Goal: Find contact information: Find contact information

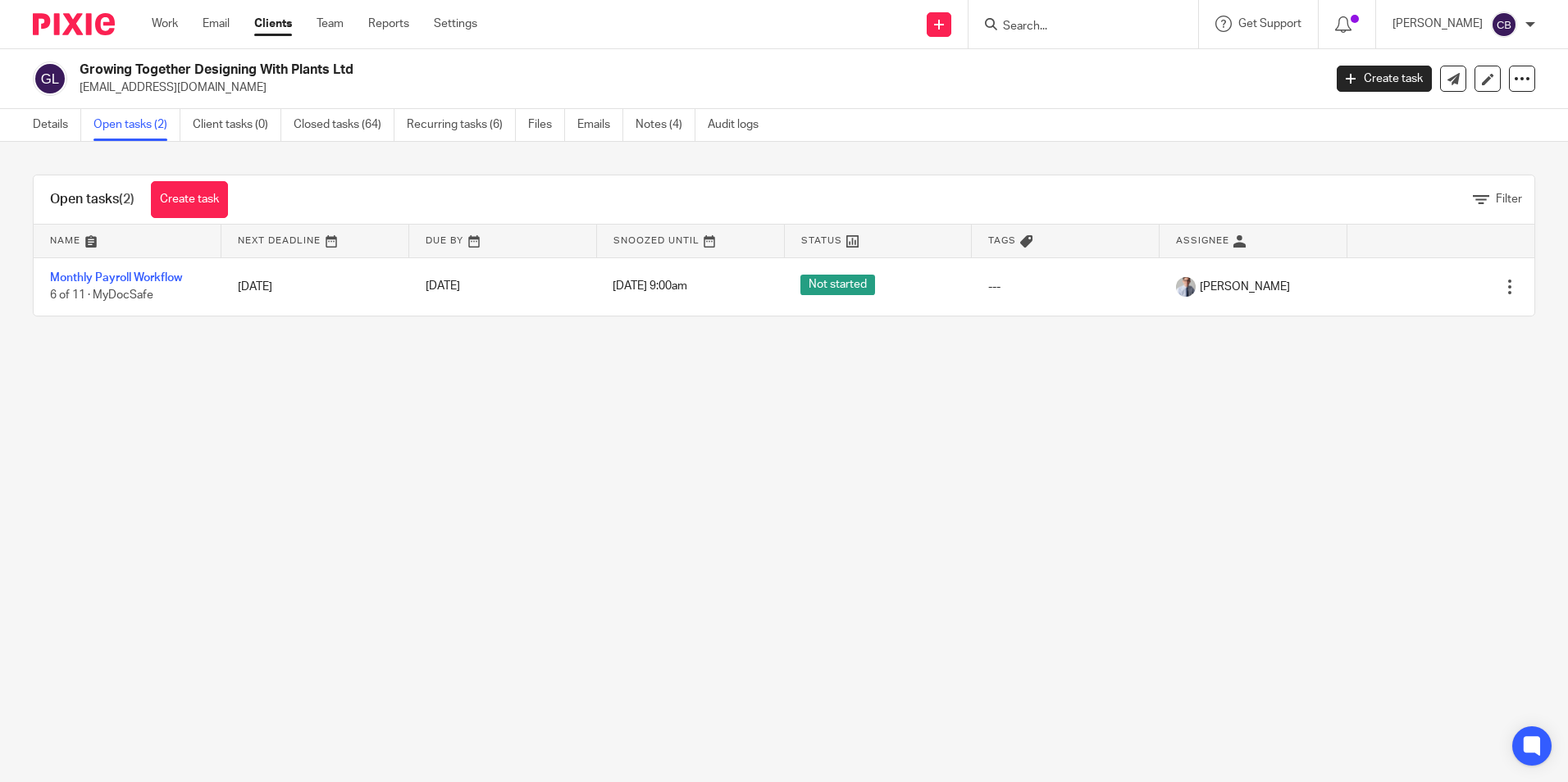
click at [1062, 27] on input "Search" at bounding box center [1076, 27] width 148 height 15
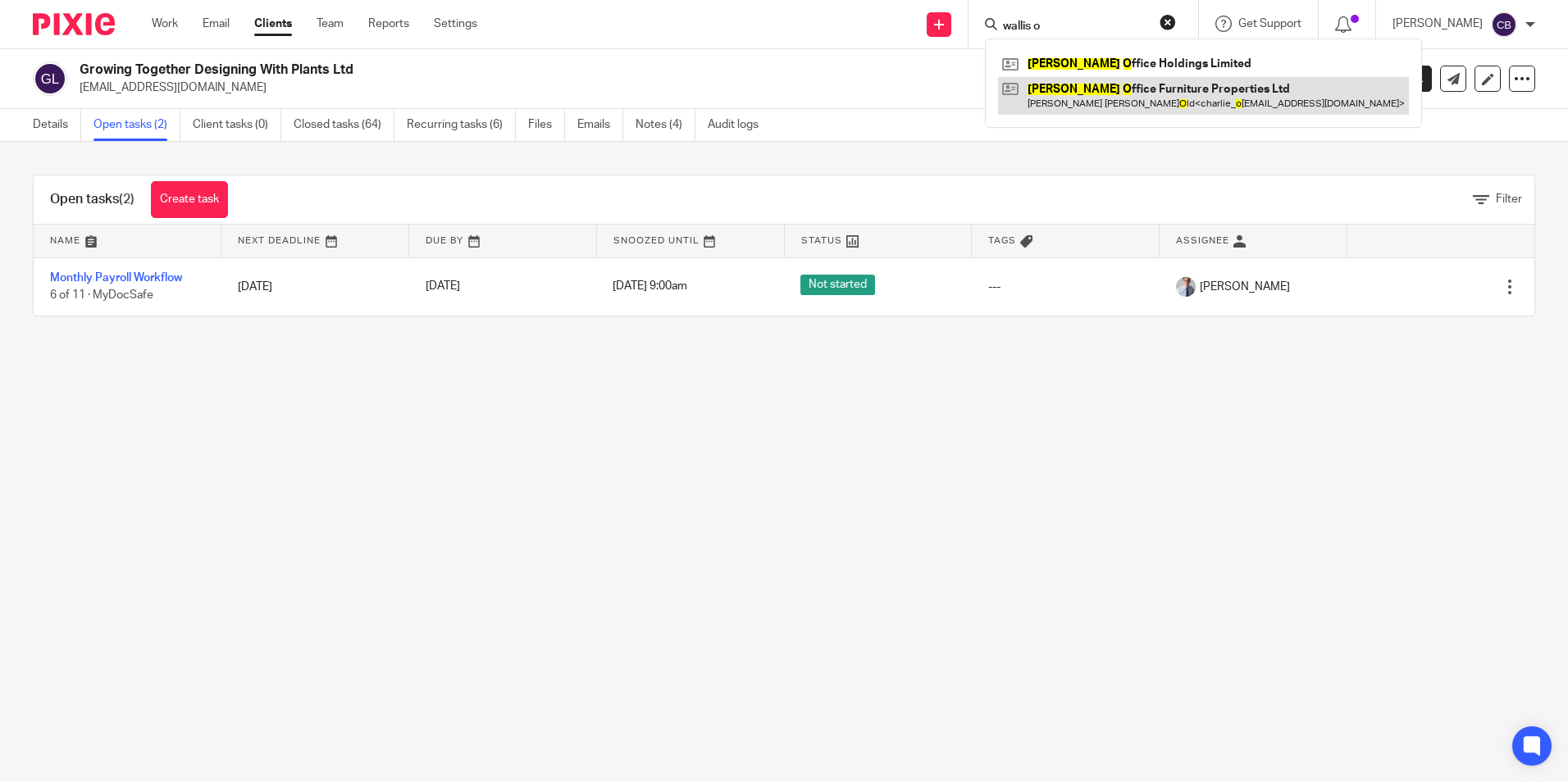
type input "wallis o"
click at [1118, 99] on link at bounding box center [1204, 96] width 411 height 38
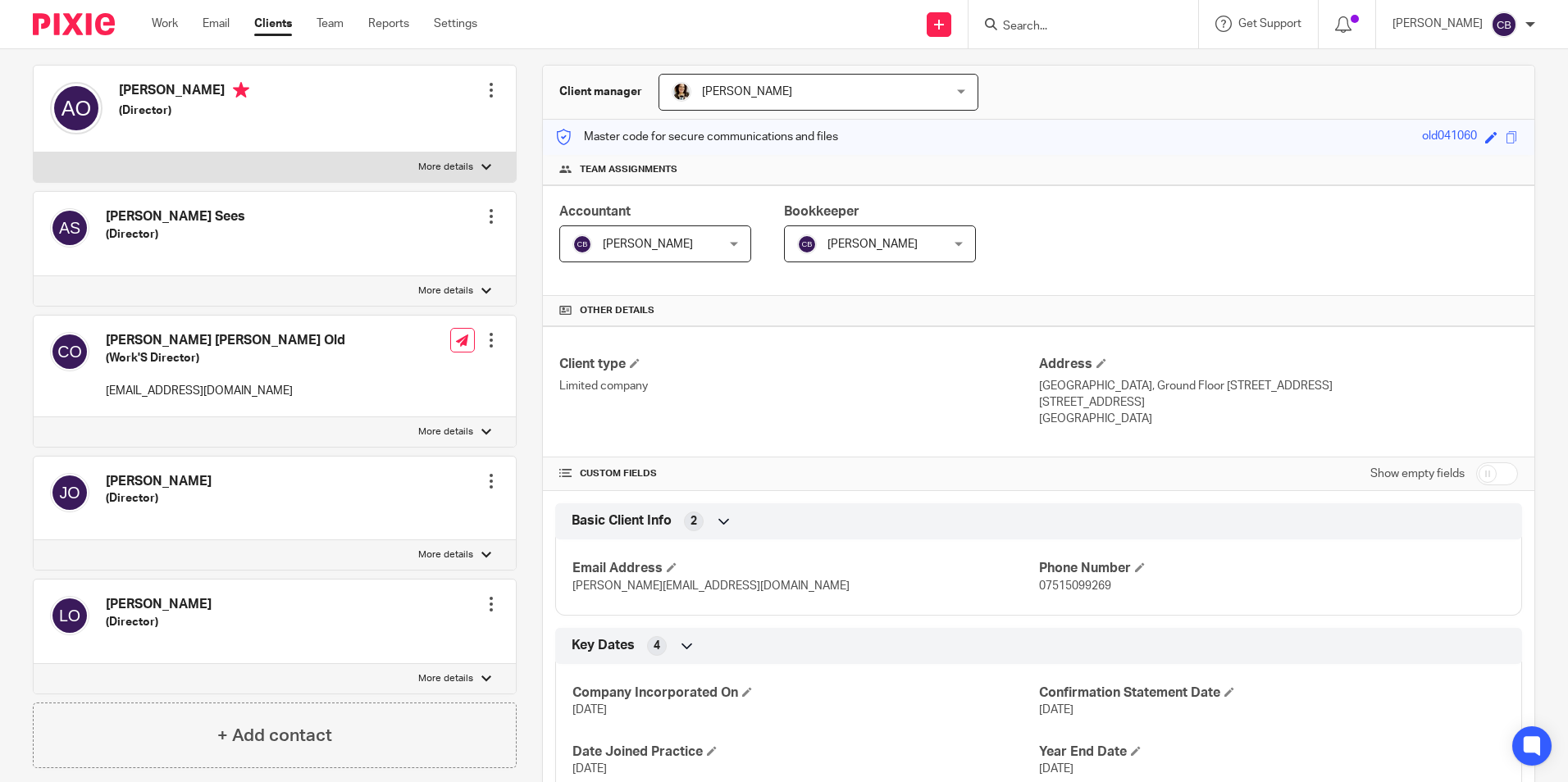
scroll to position [142, 0]
drag, startPoint x: 680, startPoint y: 522, endPoint x: 855, endPoint y: 451, distance: 188.9
click at [855, 451] on div "Client type Limited company Address [GEOGRAPHIC_DATA], Ground Floor [STREET_ADD…" at bounding box center [1039, 389] width 992 height 131
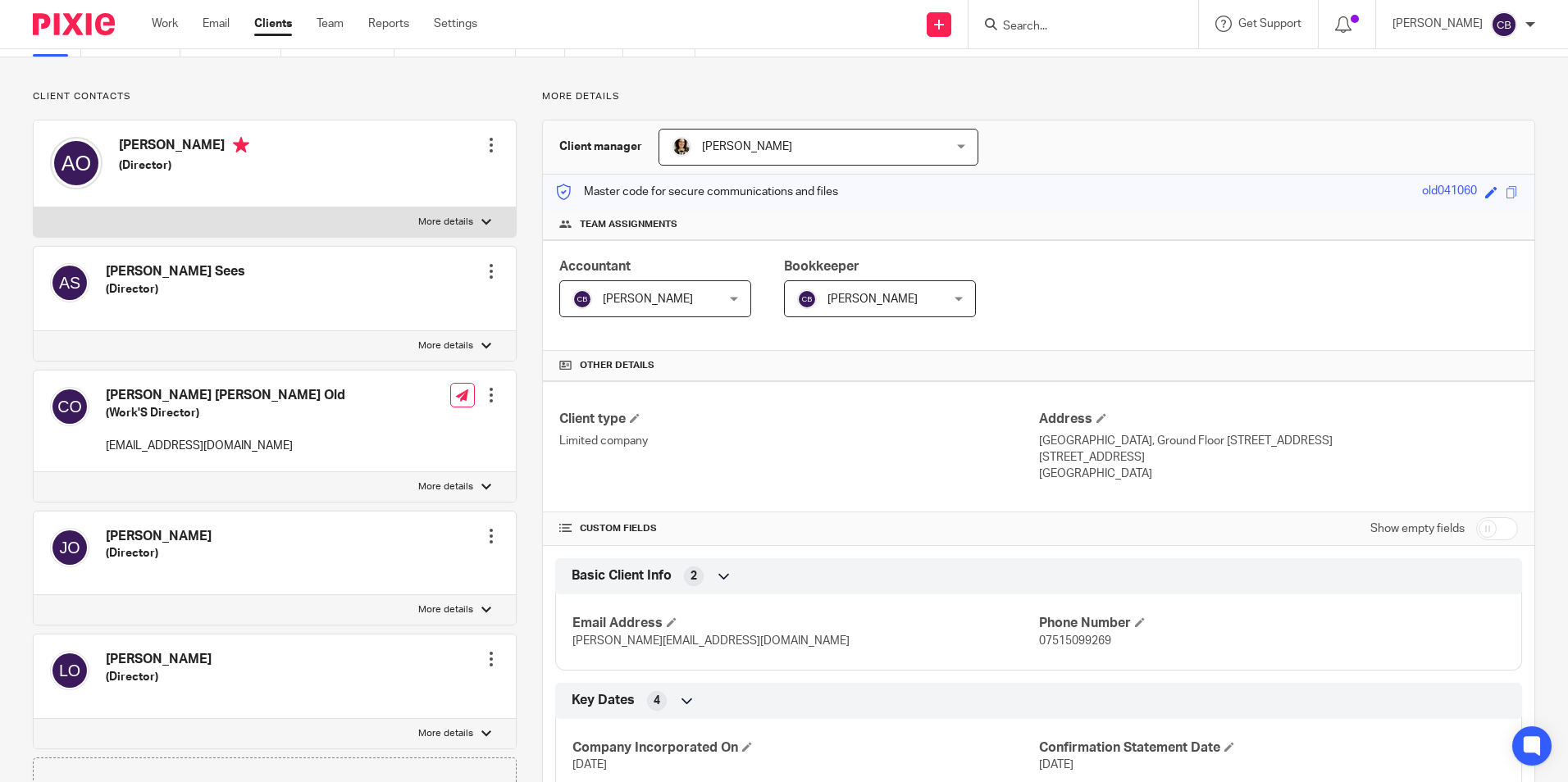
scroll to position [95, 0]
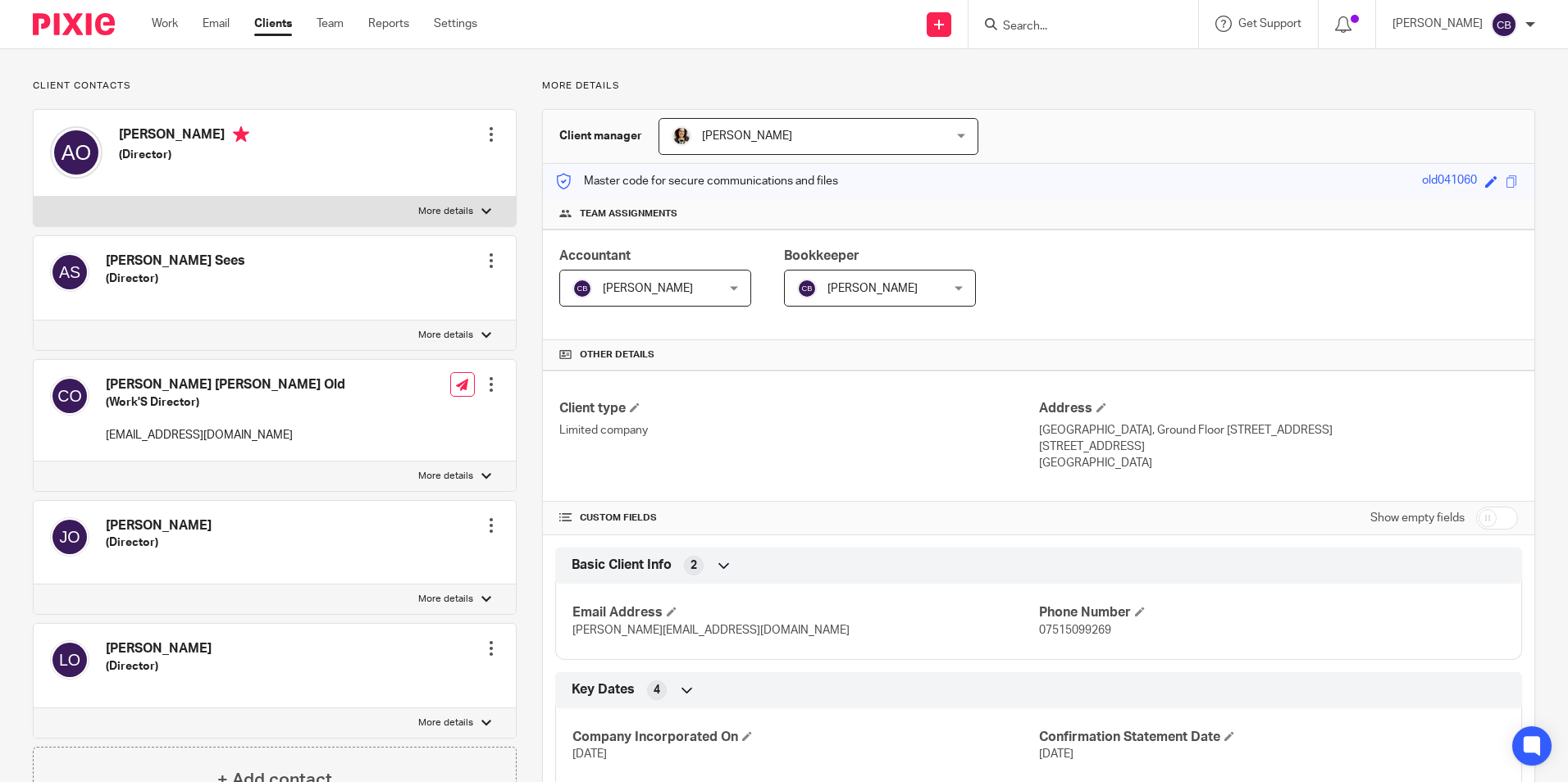
click at [418, 721] on p "More details" at bounding box center [445, 723] width 55 height 13
click at [34, 708] on input "More details" at bounding box center [33, 707] width 1 height 1
checkbox input "true"
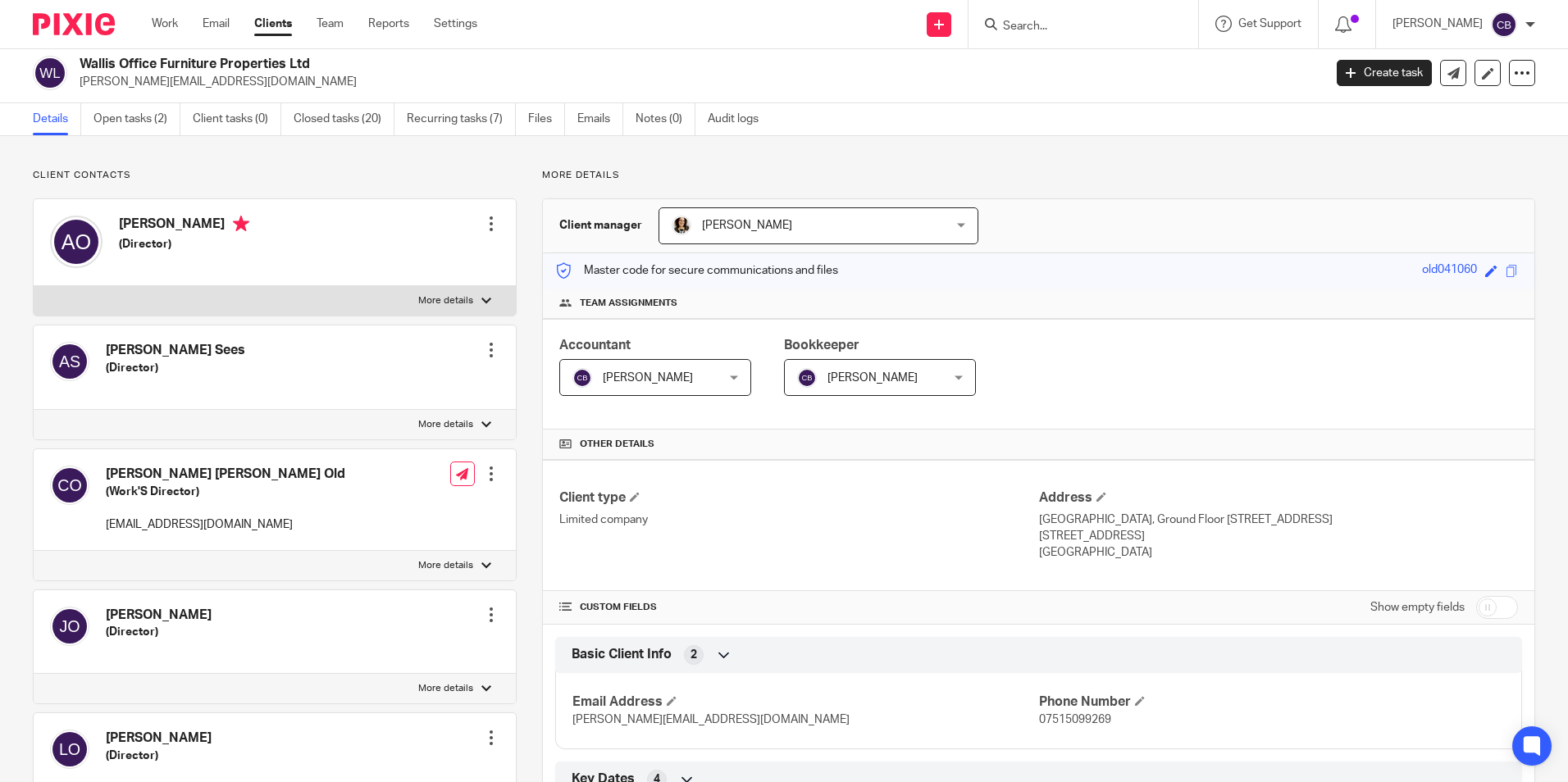
scroll to position [0, 0]
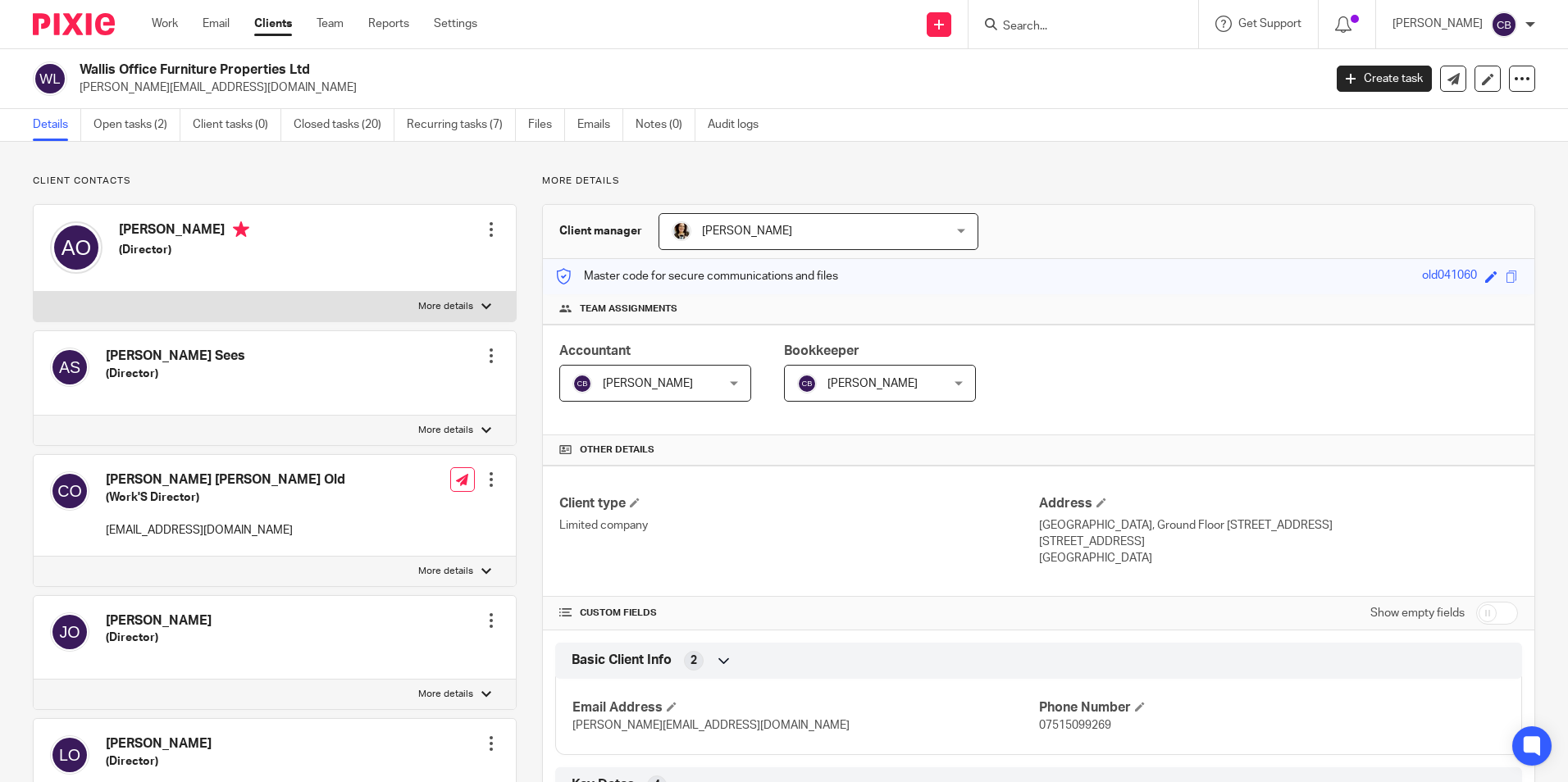
click at [1068, 25] on input "Search" at bounding box center [1076, 27] width 148 height 15
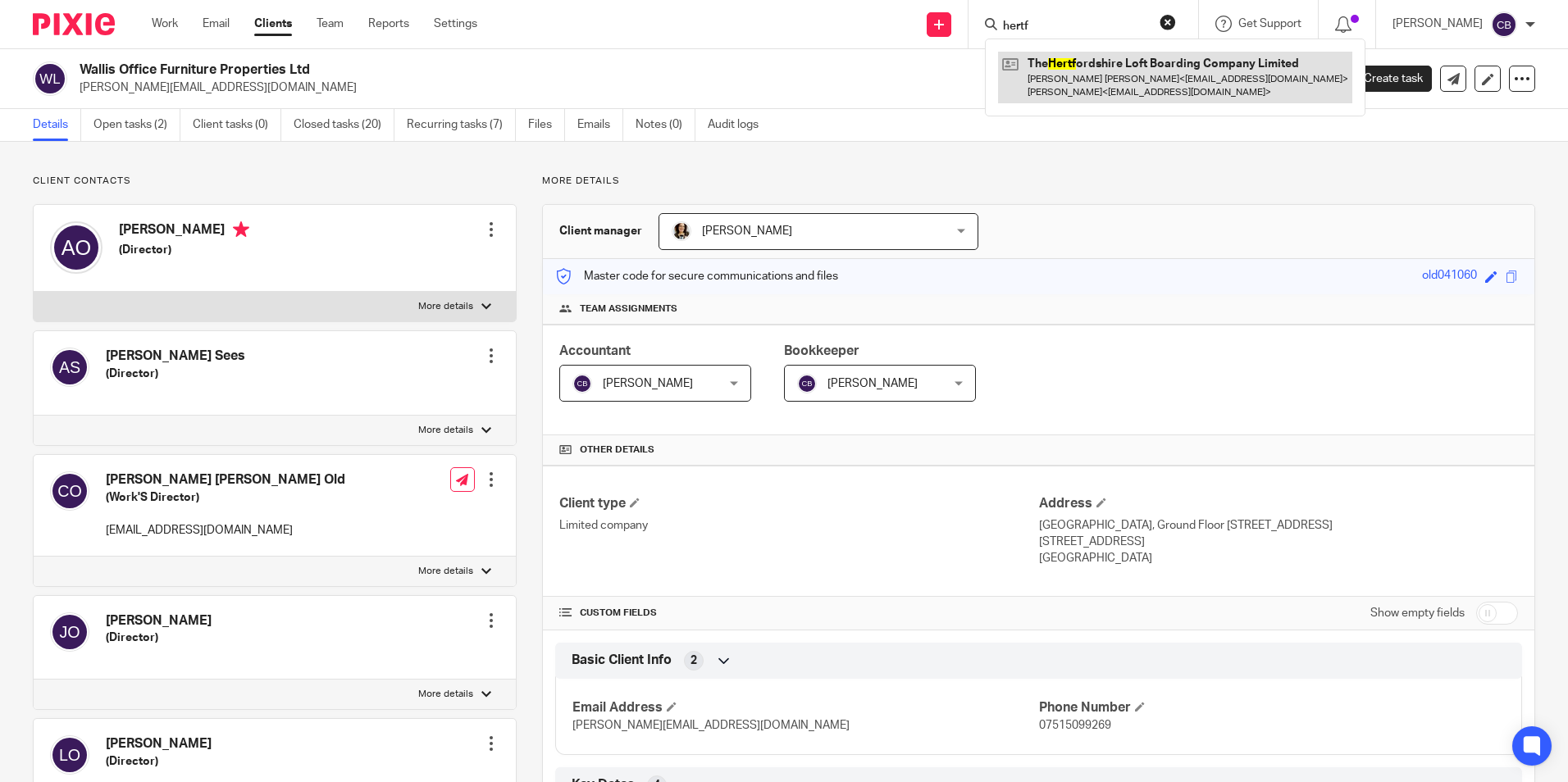
type input "hertf"
click at [1097, 69] on link at bounding box center [1175, 77] width 354 height 51
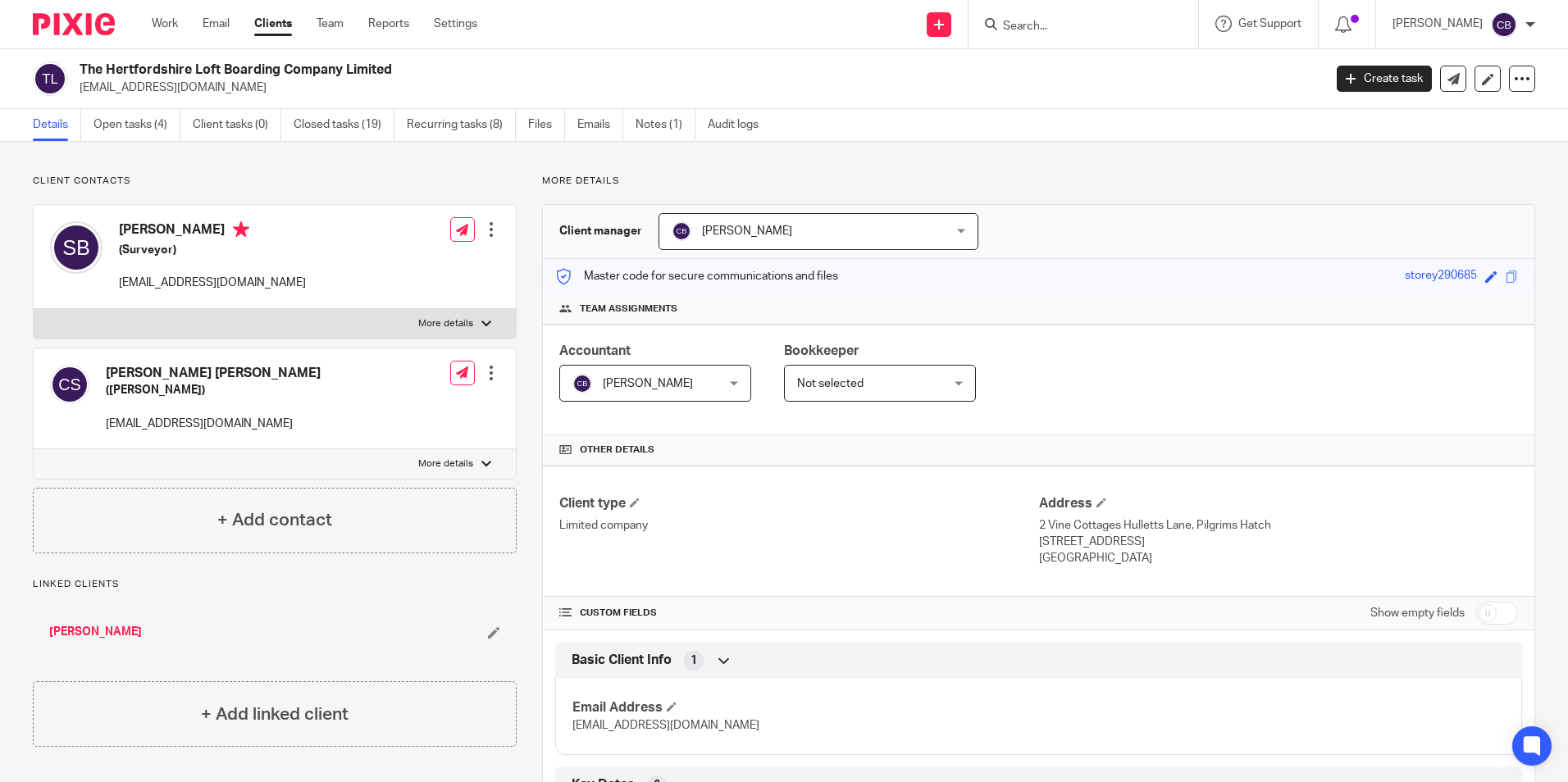
click at [1072, 31] on input "Search" at bounding box center [1076, 27] width 148 height 15
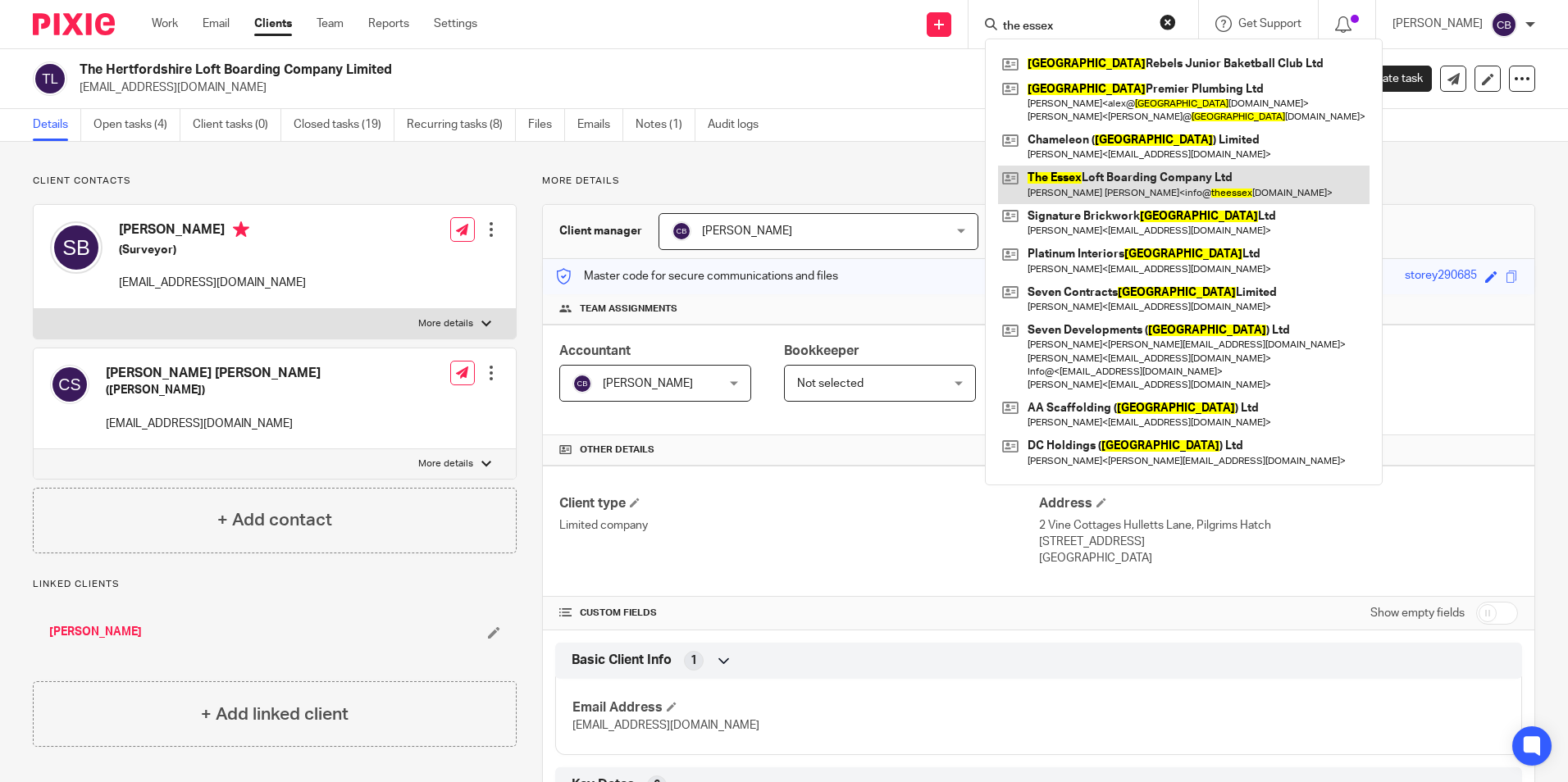
type input "the essex"
drag, startPoint x: 364, startPoint y: 278, endPoint x: 164, endPoint y: 289, distance: 200.3
click at [164, 289] on p "[EMAIL_ADDRESS][DOMAIN_NAME]" at bounding box center [213, 283] width 187 height 16
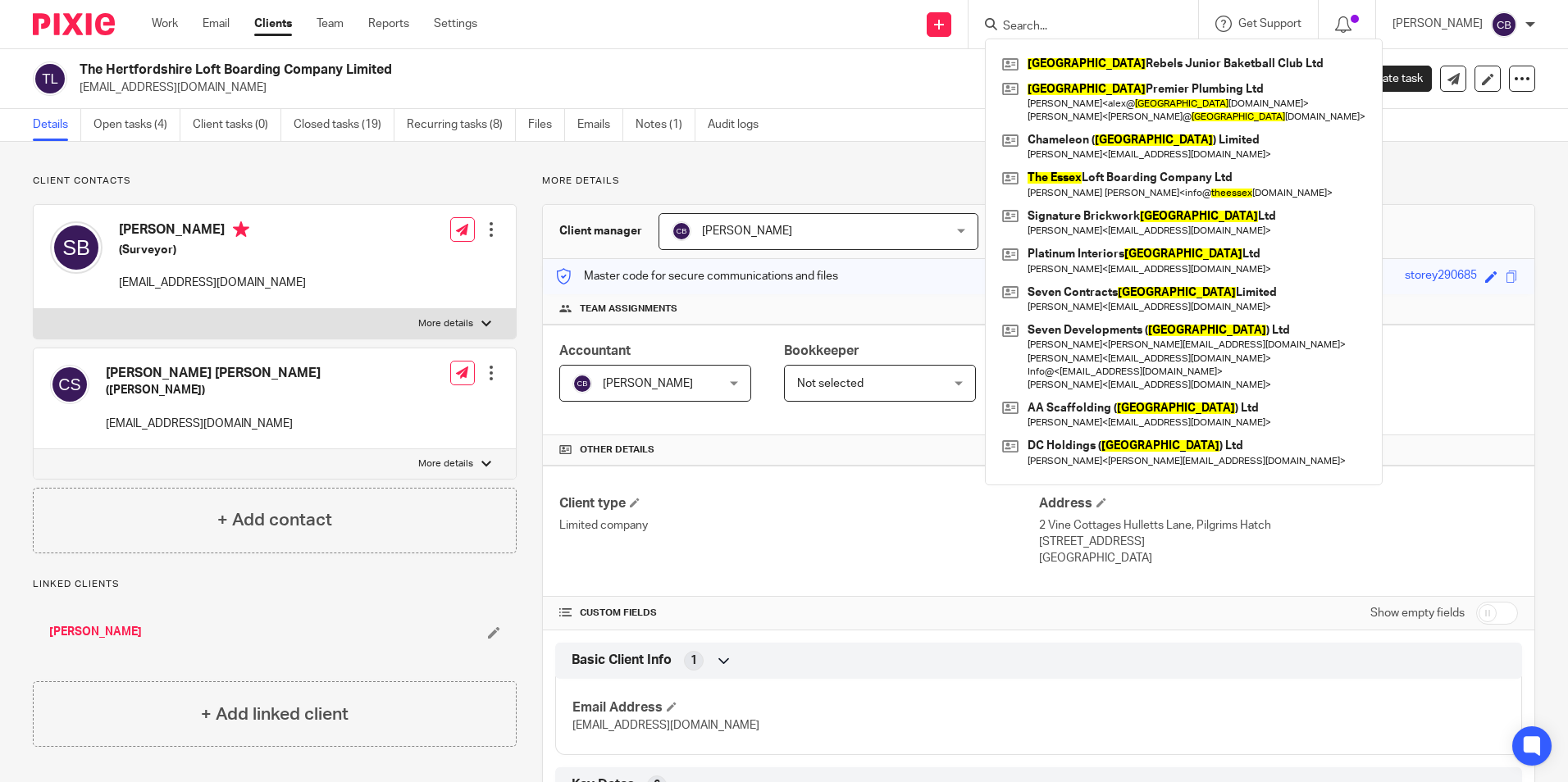
click at [172, 289] on p "[EMAIL_ADDRESS][DOMAIN_NAME]" at bounding box center [213, 283] width 187 height 16
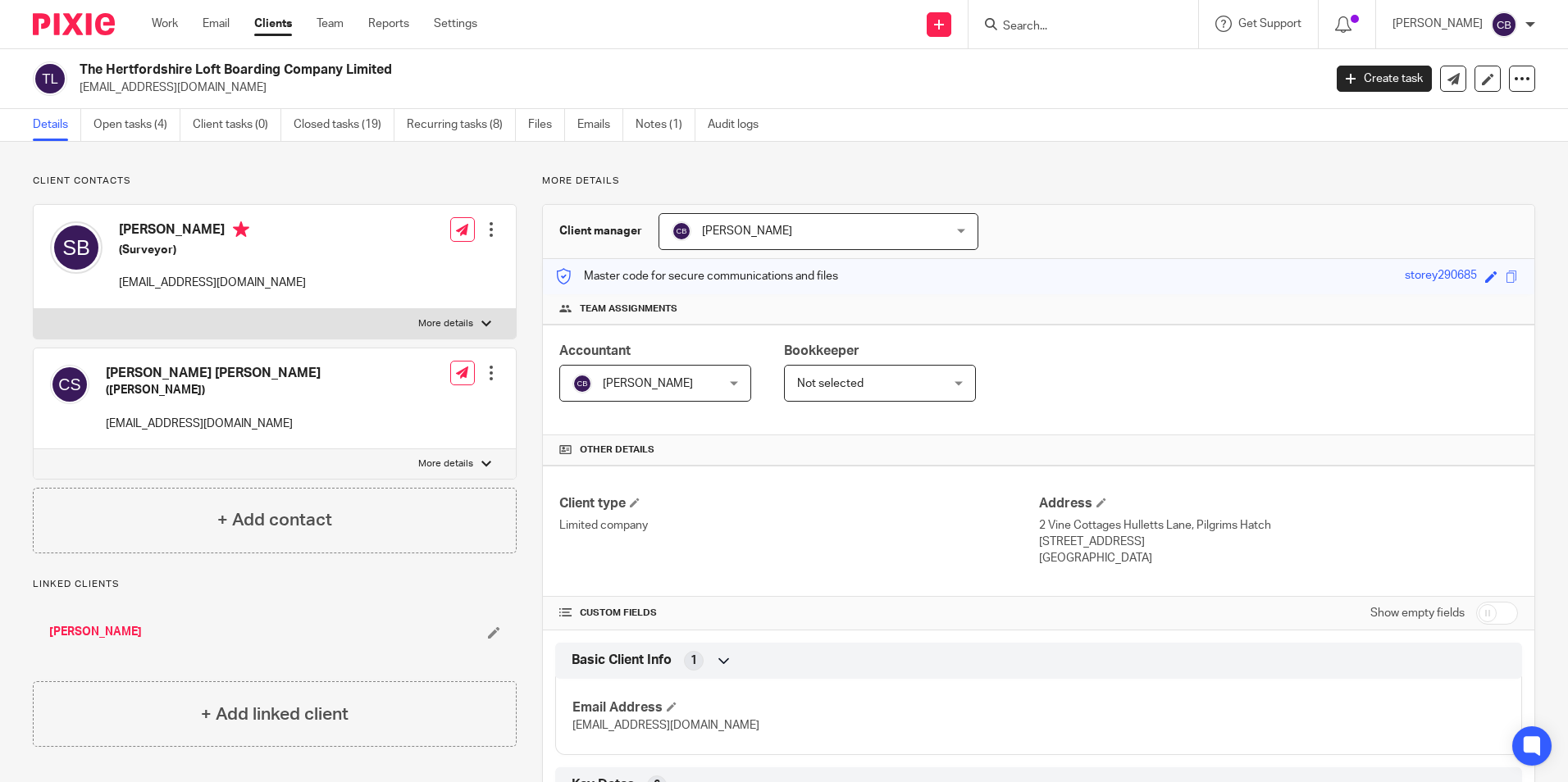
click at [306, 286] on p "[EMAIL_ADDRESS][DOMAIN_NAME]" at bounding box center [213, 283] width 187 height 16
drag, startPoint x: 371, startPoint y: 284, endPoint x: 120, endPoint y: 288, distance: 251.0
click at [120, 288] on div "Stephan Burt (Surveyor) info-sales@theessexloftboardingcompany.co.uk Edit conta…" at bounding box center [274, 256] width 482 height 104
copy p "[EMAIL_ADDRESS][DOMAIN_NAME]"
drag, startPoint x: 1108, startPoint y: 23, endPoint x: 1093, endPoint y: 29, distance: 16.2
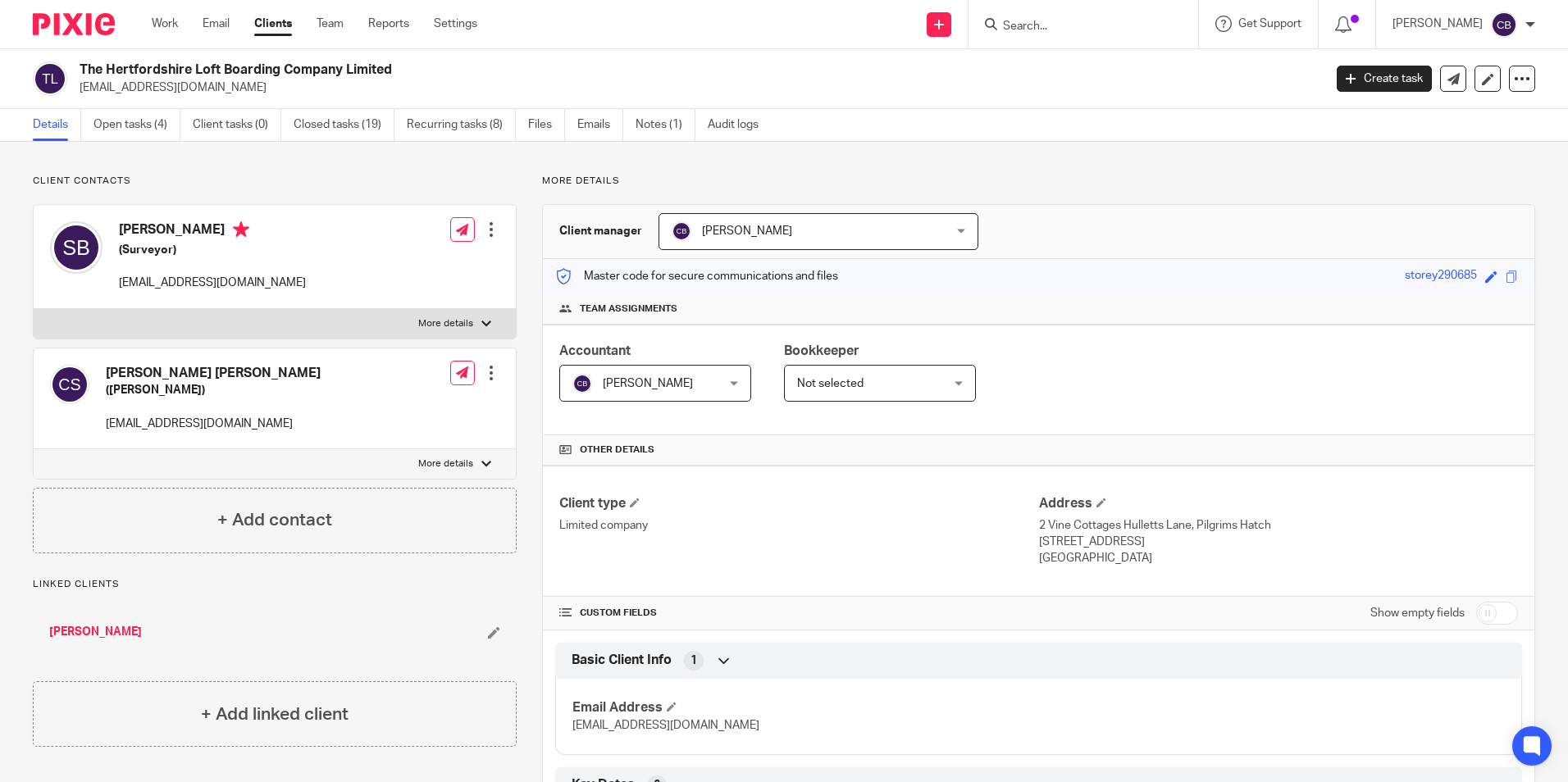
click at [1107, 23] on input "Search" at bounding box center [1076, 27] width 148 height 15
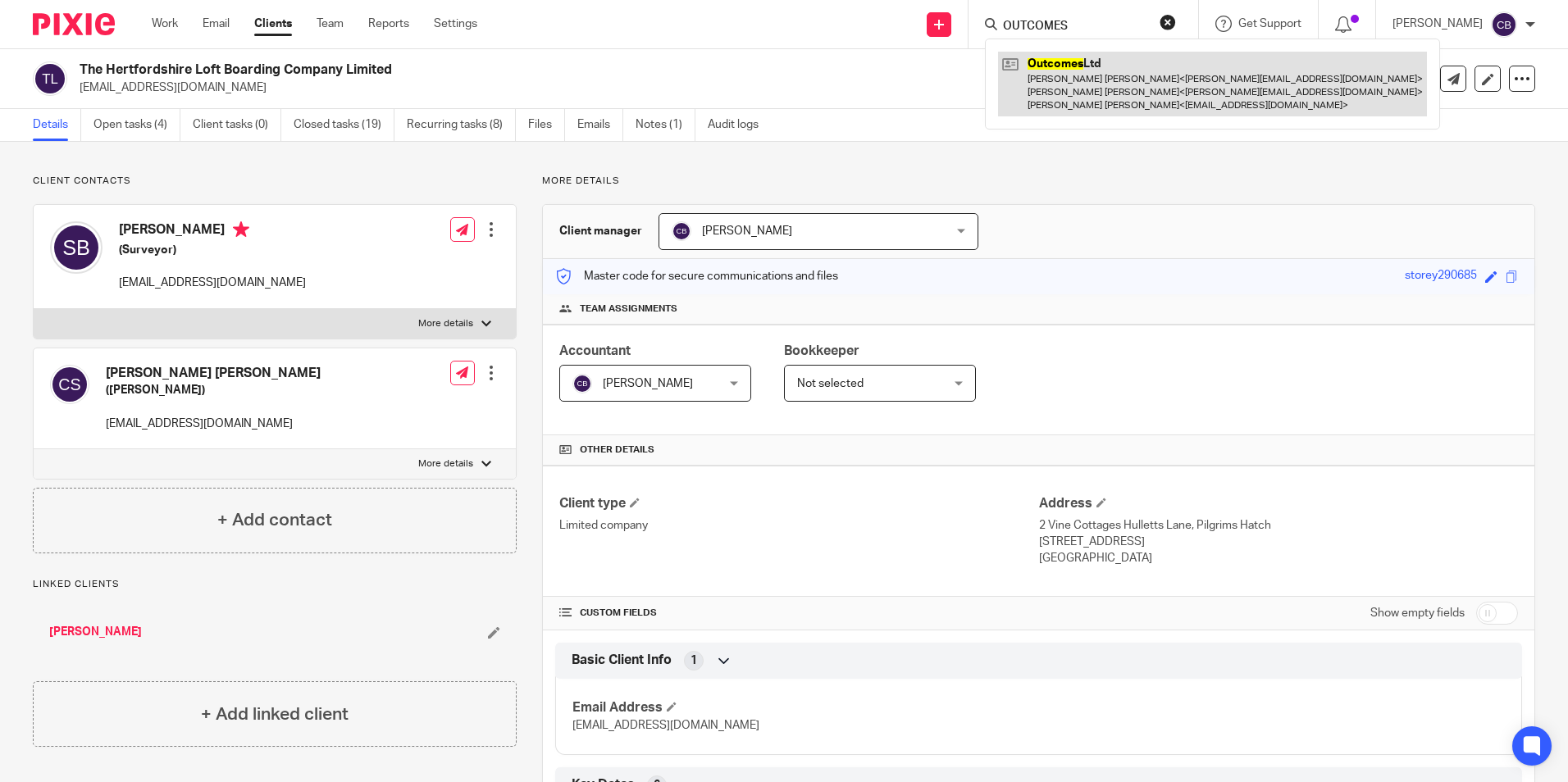
type input "OUTCOMES"
click at [1160, 85] on link at bounding box center [1213, 84] width 429 height 65
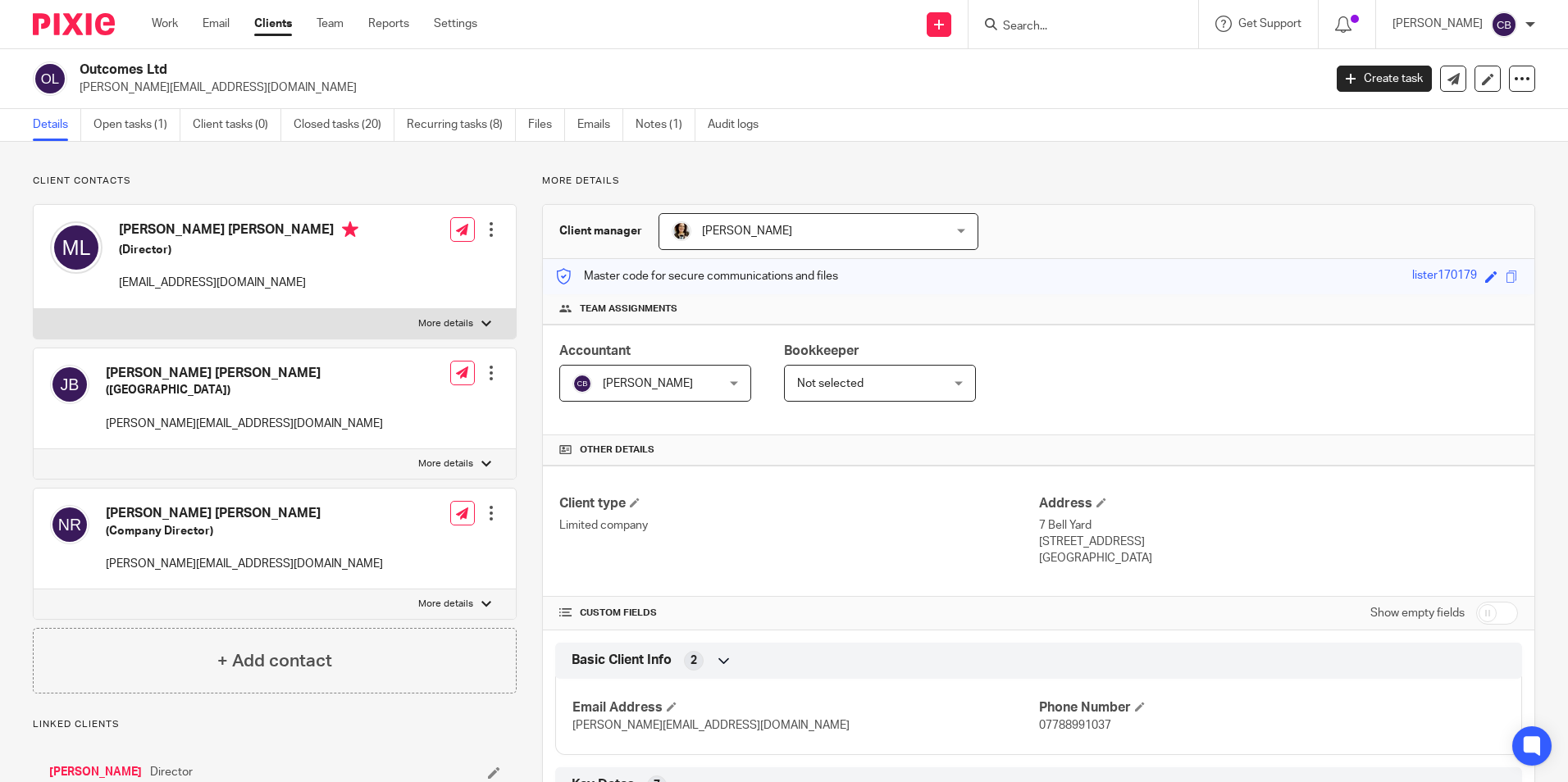
click at [223, 93] on p "jenni@weareoutcomes.com" at bounding box center [696, 88] width 1233 height 16
click at [164, 90] on p "jenni@weareoutcomes.com" at bounding box center [696, 88] width 1233 height 16
copy main "jenni@weareoutcomes.com Create task Update from Companies House Export data Mer…"
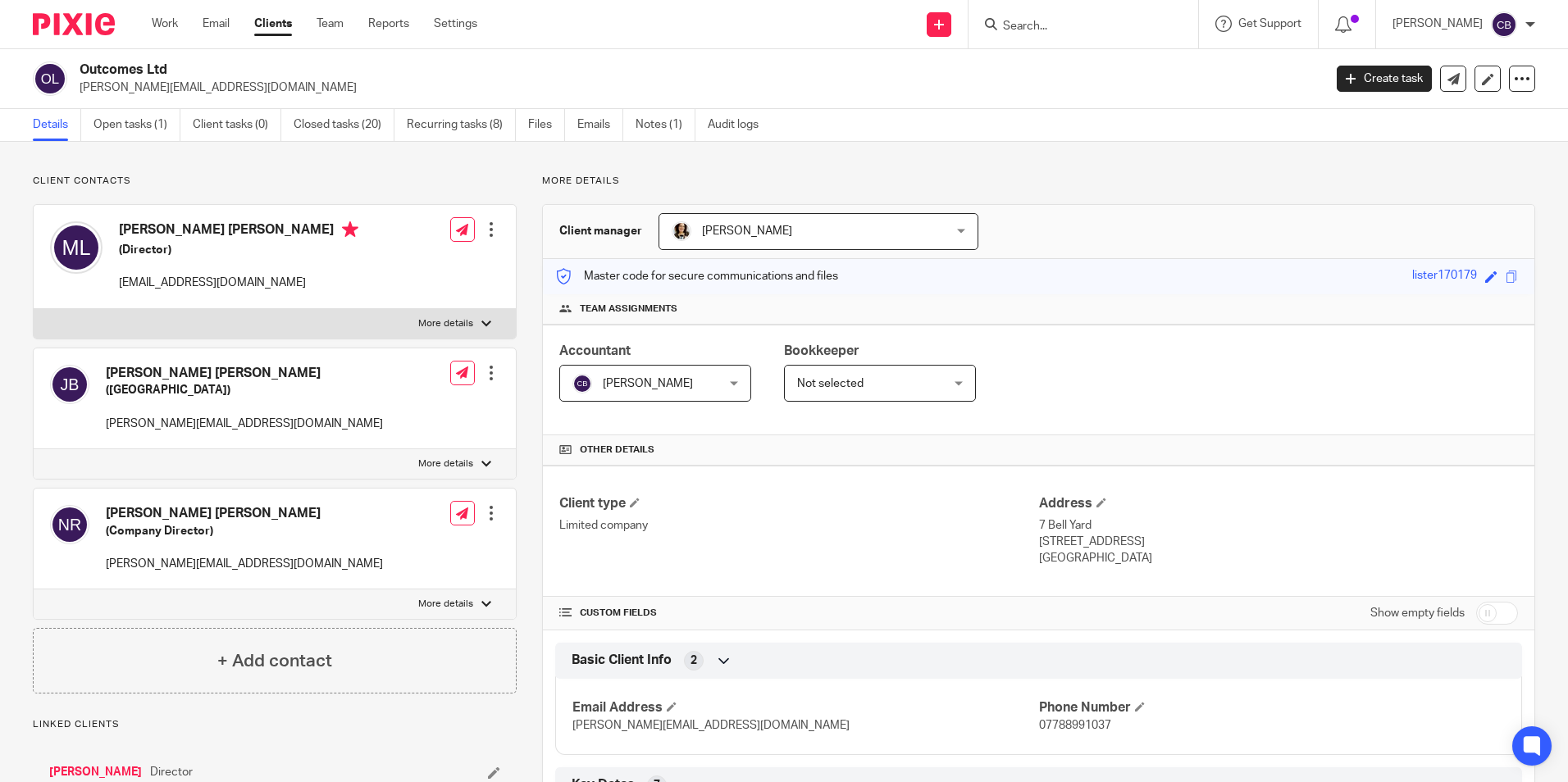
click at [162, 283] on p "mark@weareoutcomes.com" at bounding box center [238, 283] width 239 height 16
copy div "mark@weareoutcomes.com"
